Goal: Check status: Check status

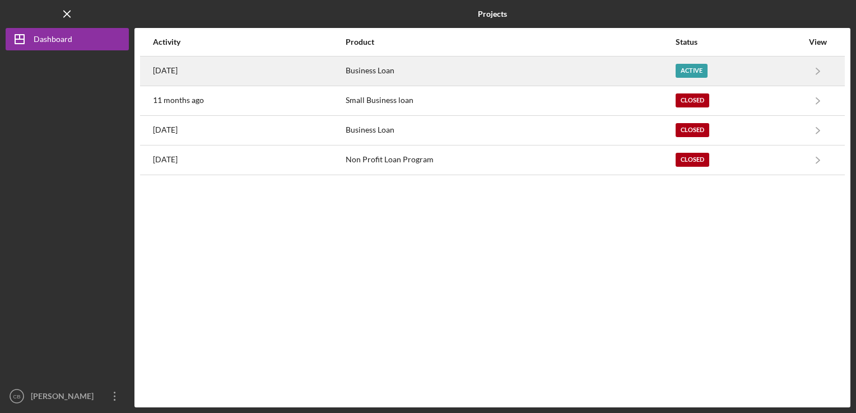
click at [393, 76] on div "Business Loan" at bounding box center [509, 71] width 328 height 28
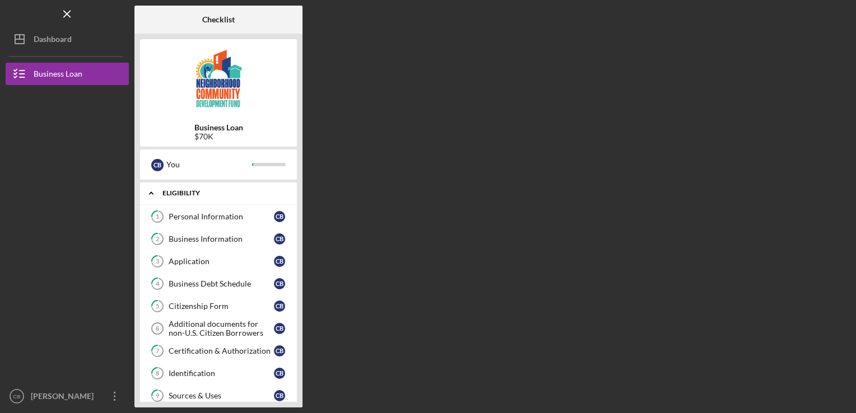
click at [204, 191] on div "Eligibility" at bounding box center [222, 193] width 120 height 7
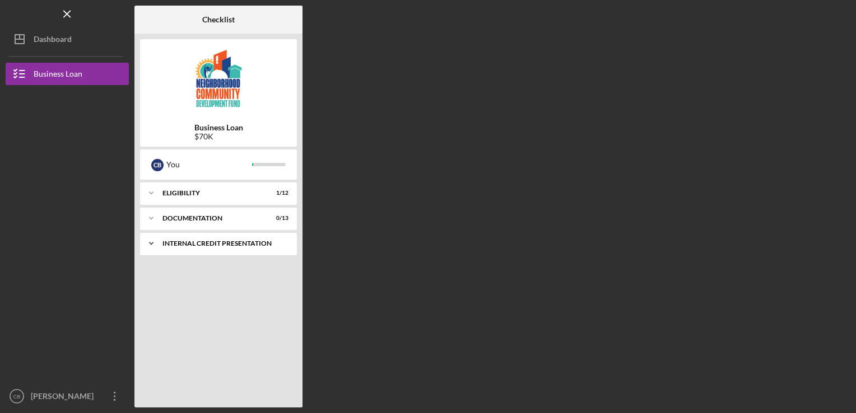
click at [204, 239] on div "Icon/Expander Internal Credit Presentation 0 / 1" at bounding box center [218, 243] width 157 height 22
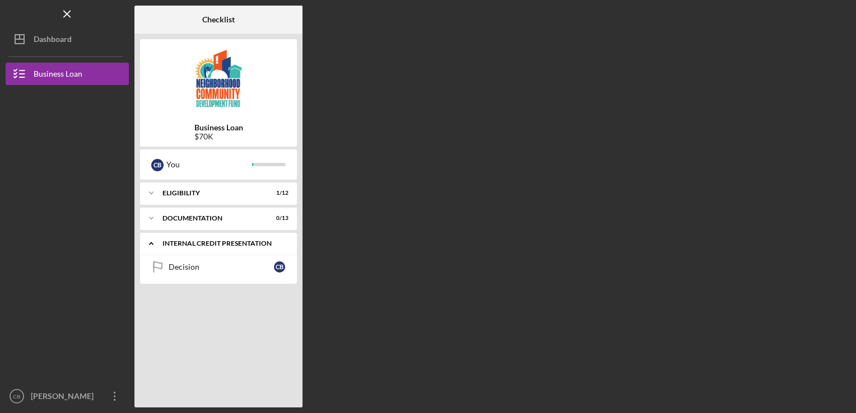
click at [204, 239] on div "Icon/Expander Internal Credit Presentation 0 / 1" at bounding box center [218, 243] width 157 height 23
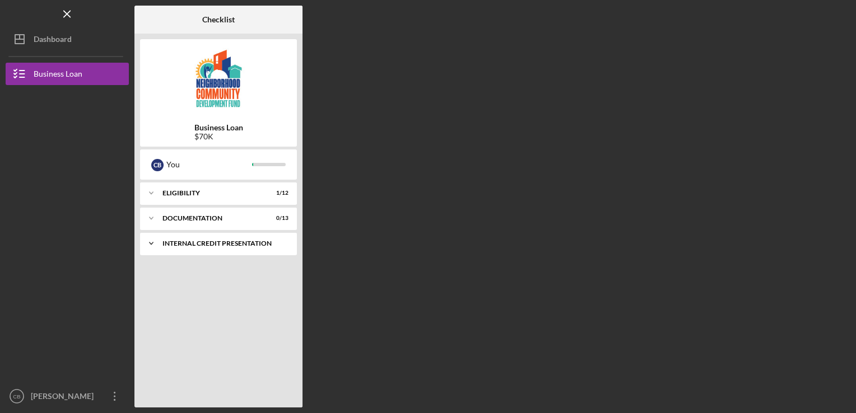
click at [200, 245] on div "Internal Credit Presentation" at bounding box center [222, 243] width 120 height 7
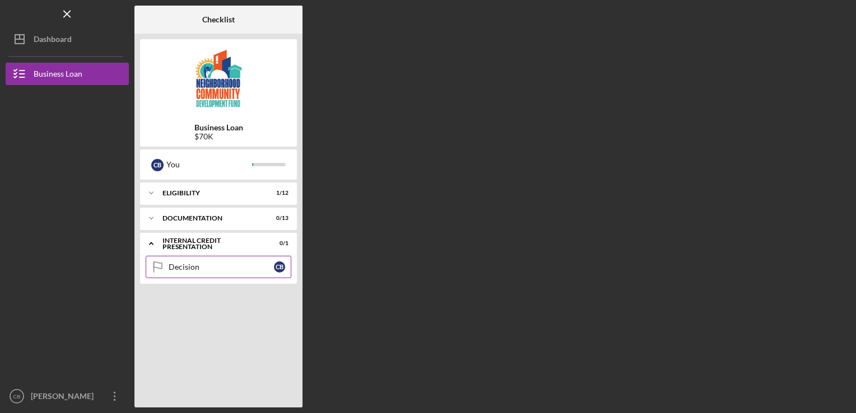
click at [188, 268] on div "Decision" at bounding box center [221, 267] width 105 height 9
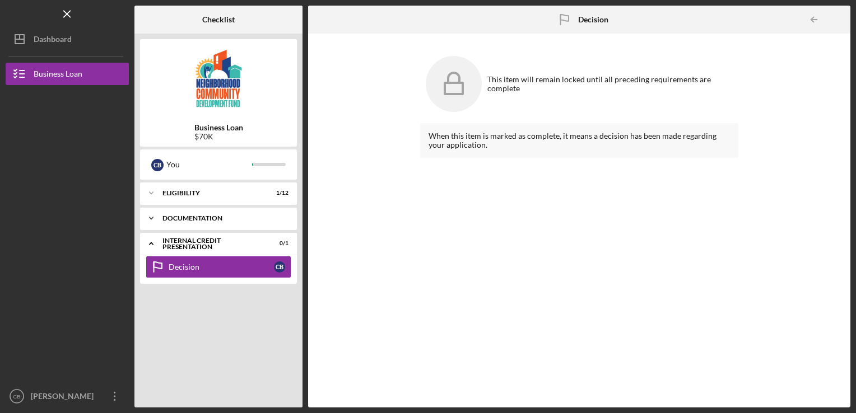
click at [203, 219] on div "documentation" at bounding box center [222, 218] width 120 height 7
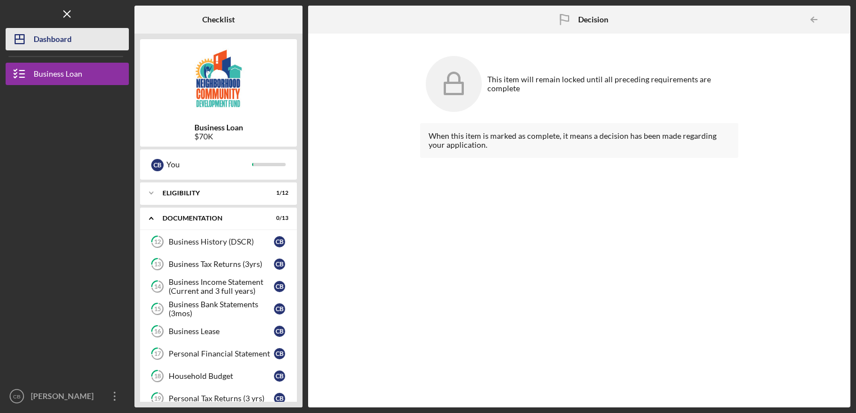
click at [67, 35] on div "Dashboard" at bounding box center [53, 40] width 38 height 25
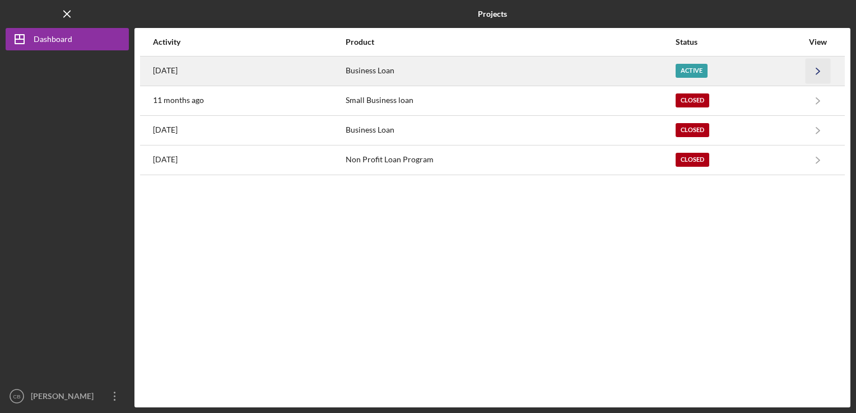
click at [820, 67] on icon "Icon/Navigate" at bounding box center [817, 70] width 25 height 25
